Goal: Transaction & Acquisition: Purchase product/service

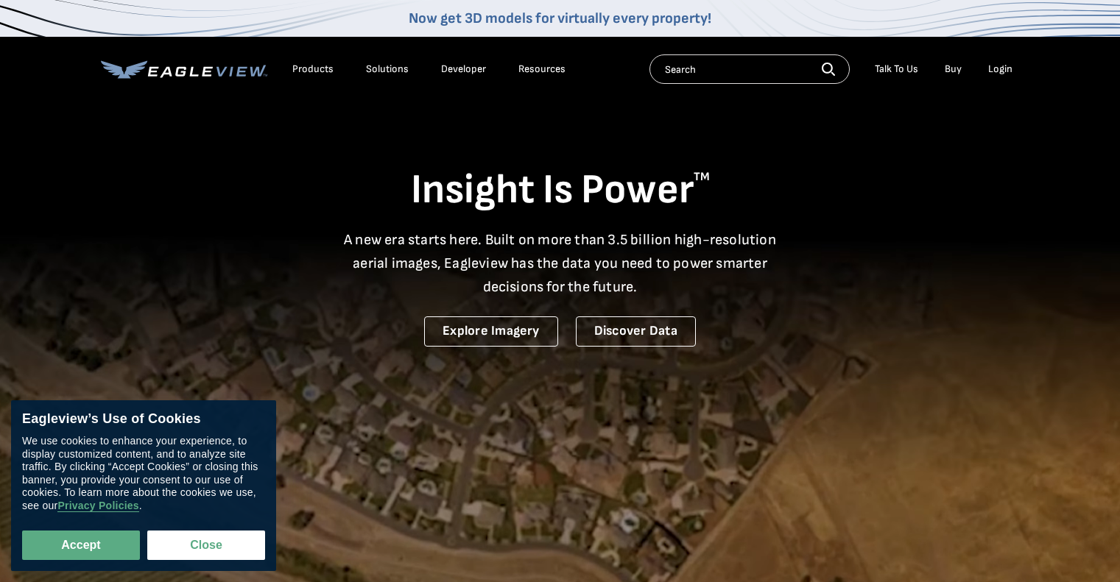
click at [1003, 74] on div "Login" at bounding box center [1000, 69] width 24 height 13
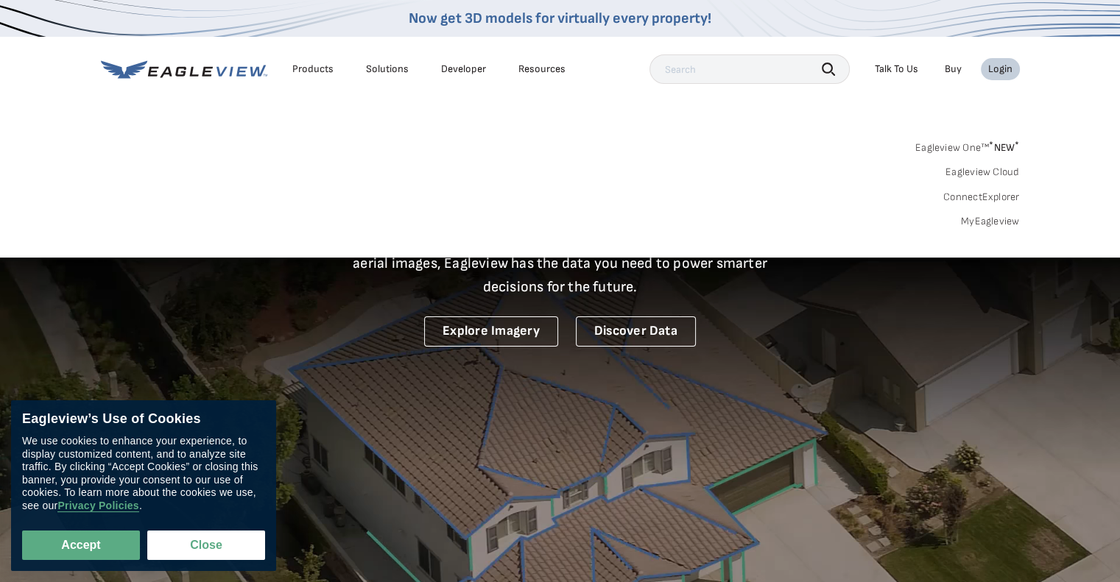
click at [979, 224] on link "MyEagleview" at bounding box center [990, 221] width 59 height 13
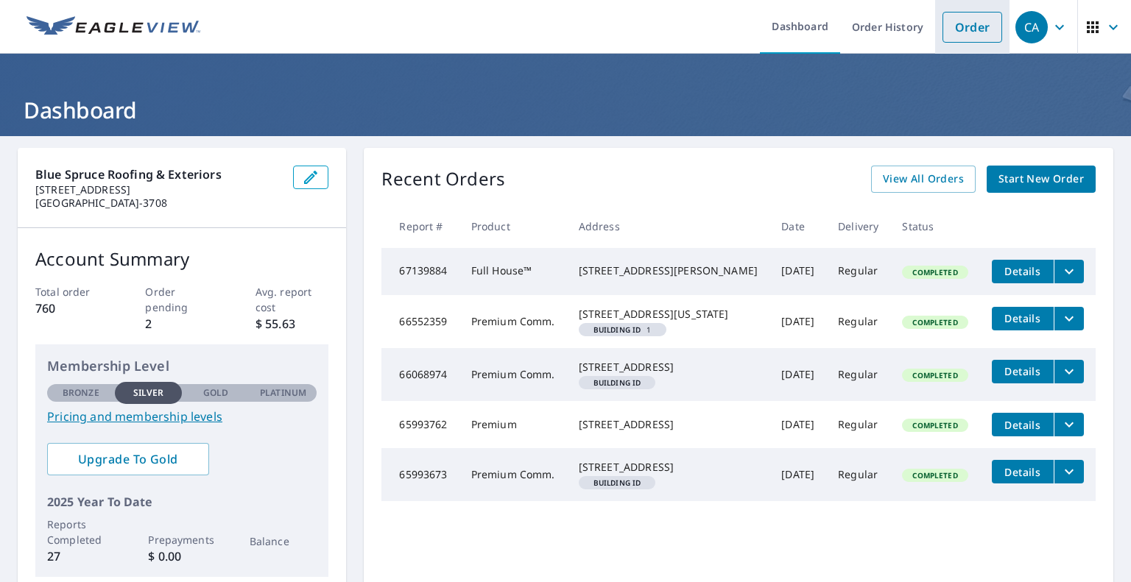
click at [966, 30] on link "Order" at bounding box center [972, 27] width 60 height 31
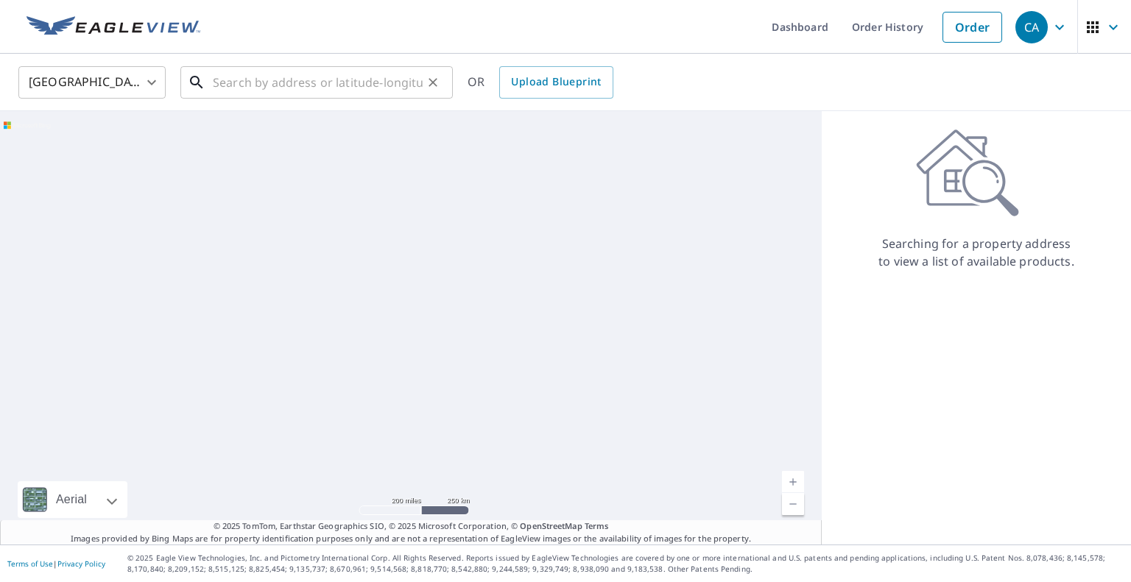
click at [288, 84] on input "text" at bounding box center [318, 82] width 210 height 41
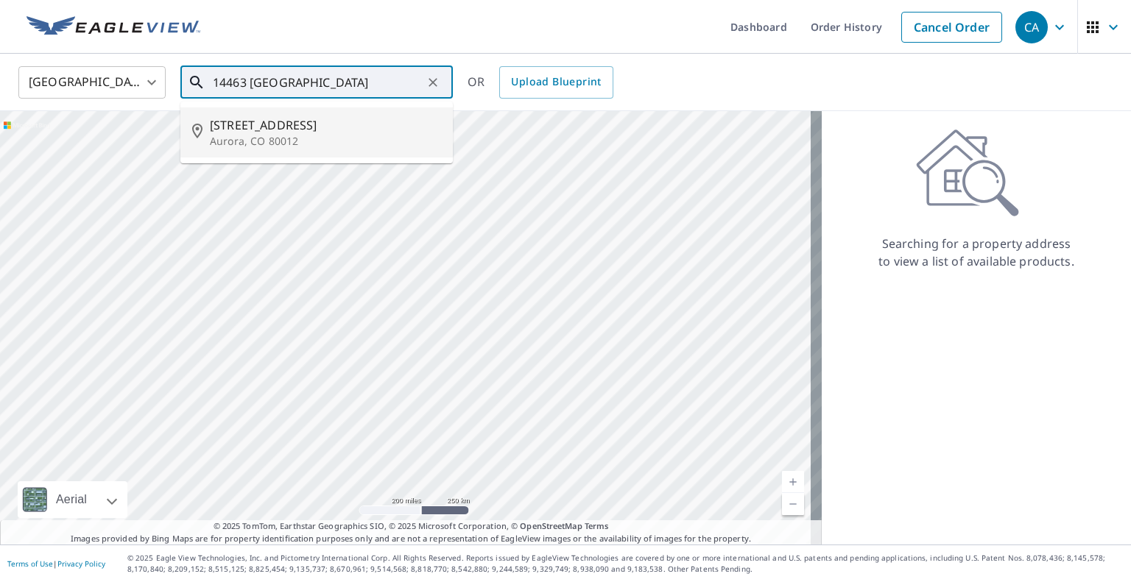
click at [306, 132] on span "[STREET_ADDRESS]" at bounding box center [325, 125] width 231 height 18
type input "[STREET_ADDRESS][PERSON_NAME]"
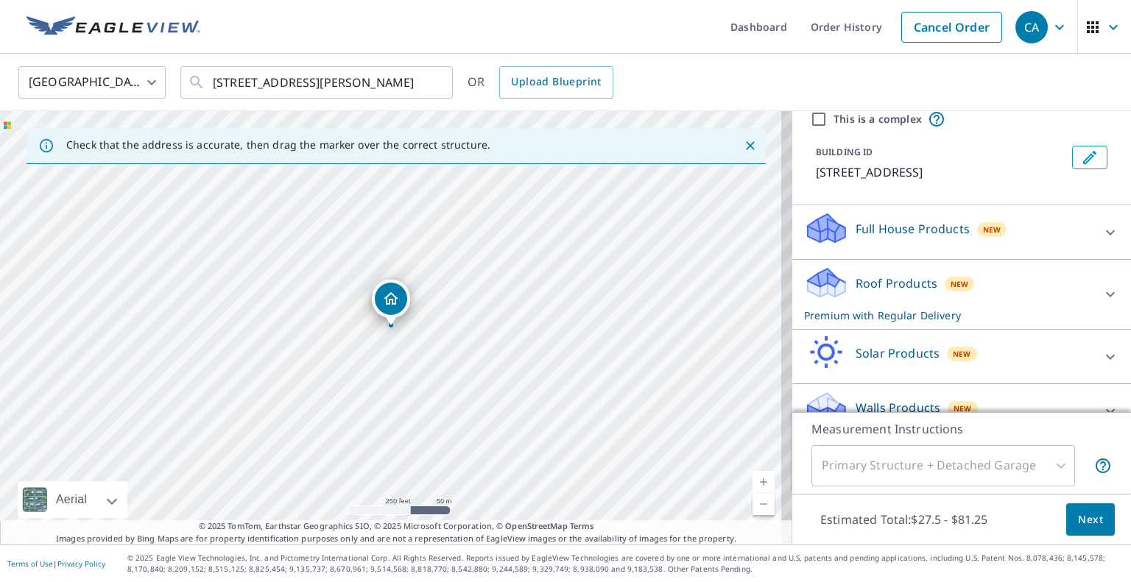
scroll to position [83, 0]
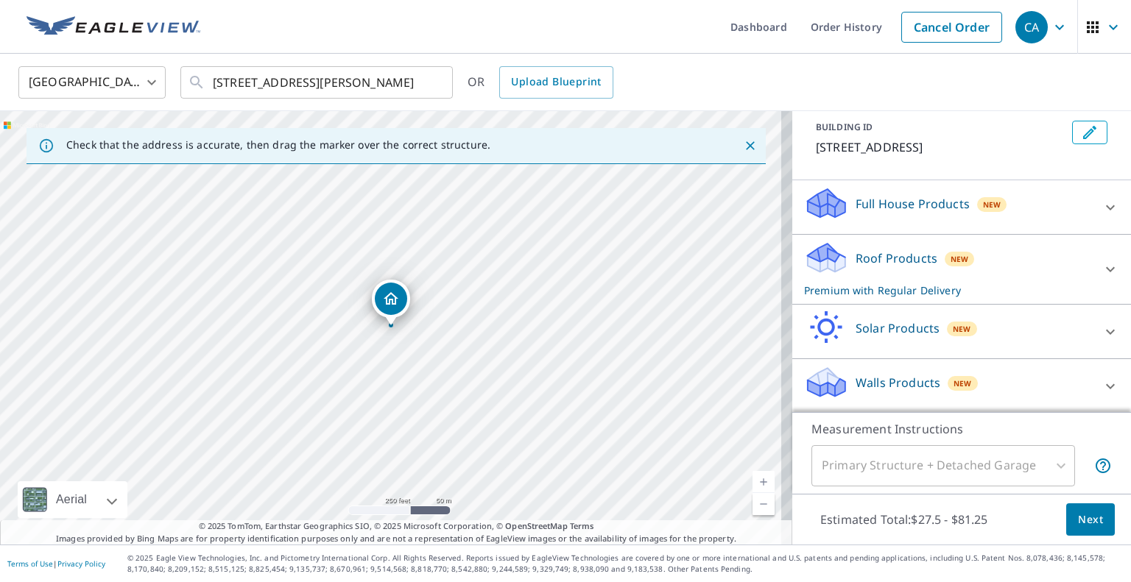
click at [1011, 262] on div "Roof Products New Premium with Regular Delivery" at bounding box center [948, 269] width 289 height 57
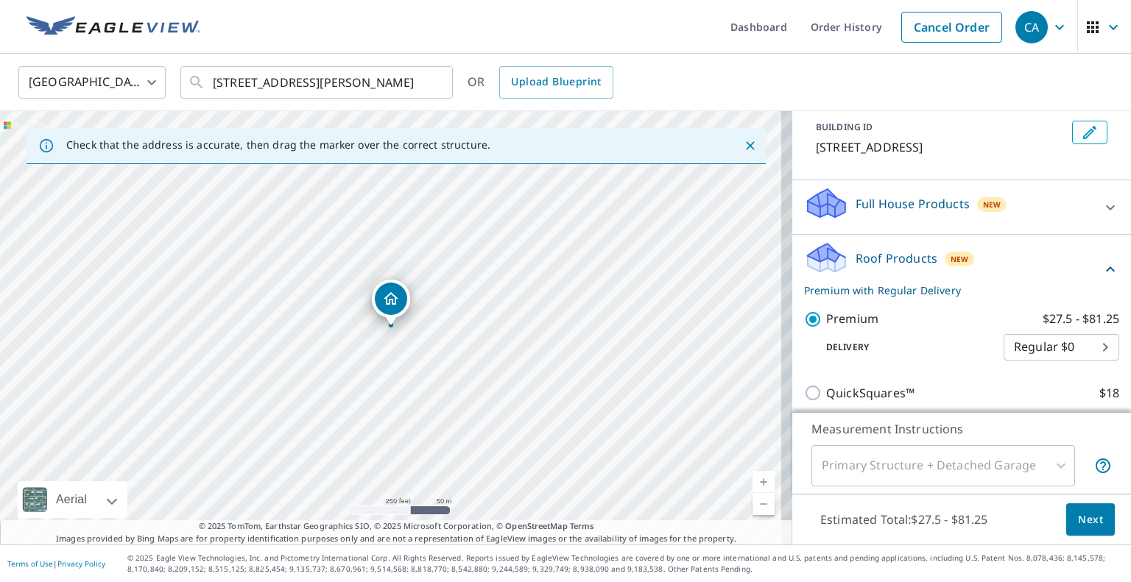
click at [1078, 519] on span "Next" at bounding box center [1090, 520] width 25 height 18
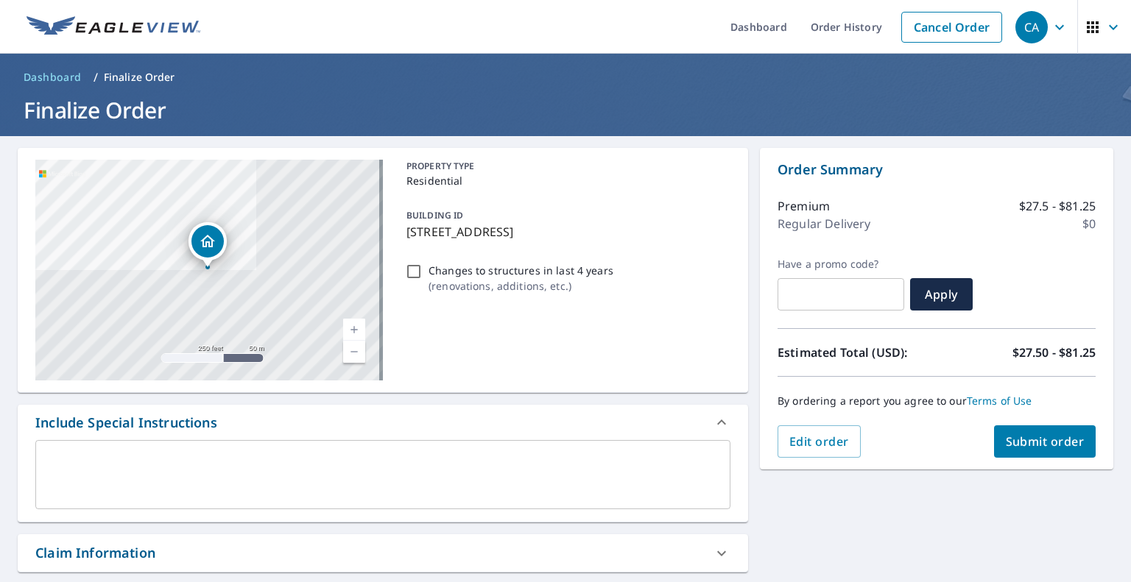
click at [1053, 449] on span "Submit order" at bounding box center [1044, 442] width 79 height 16
checkbox input "true"
